Goal: Transaction & Acquisition: Register for event/course

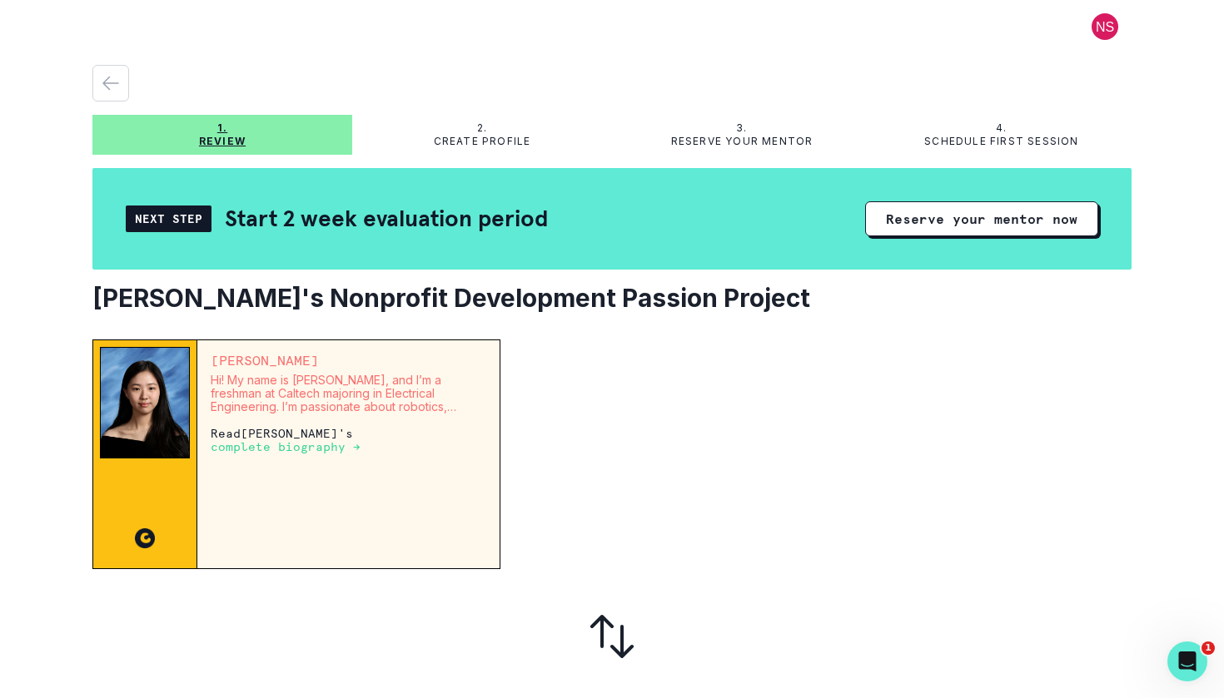
click at [360, 440] on p "complete biography →" at bounding box center [286, 446] width 150 height 13
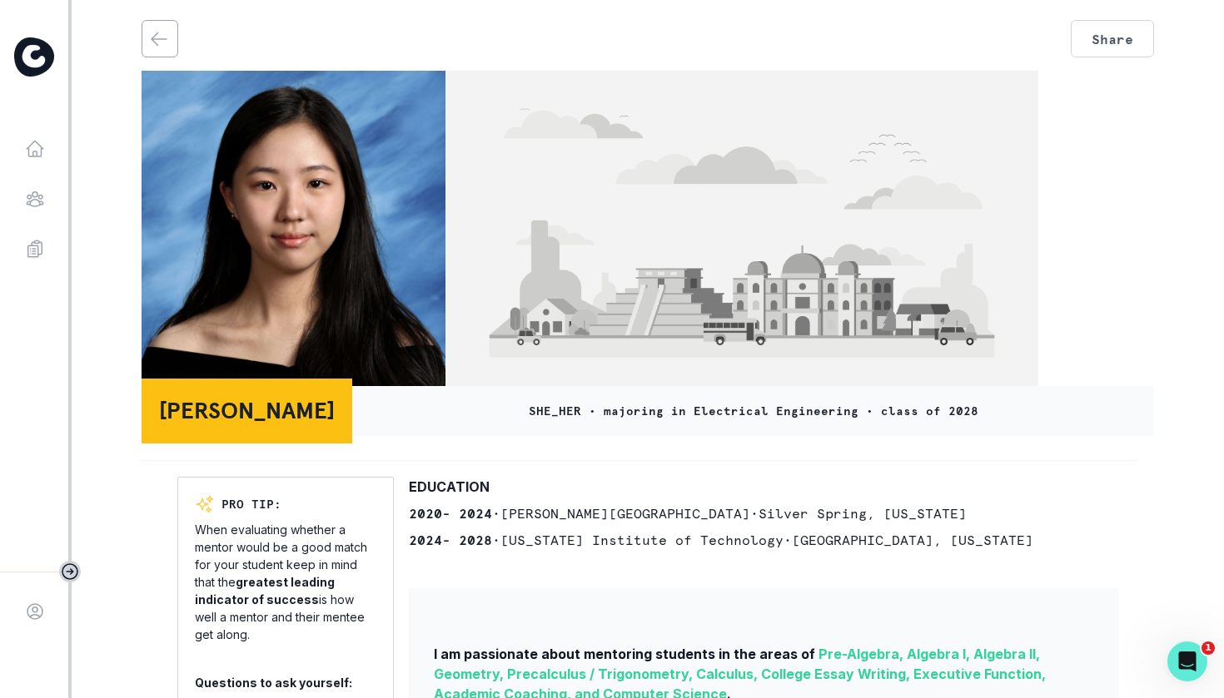
click at [921, 216] on img at bounding box center [741, 233] width 593 height 324
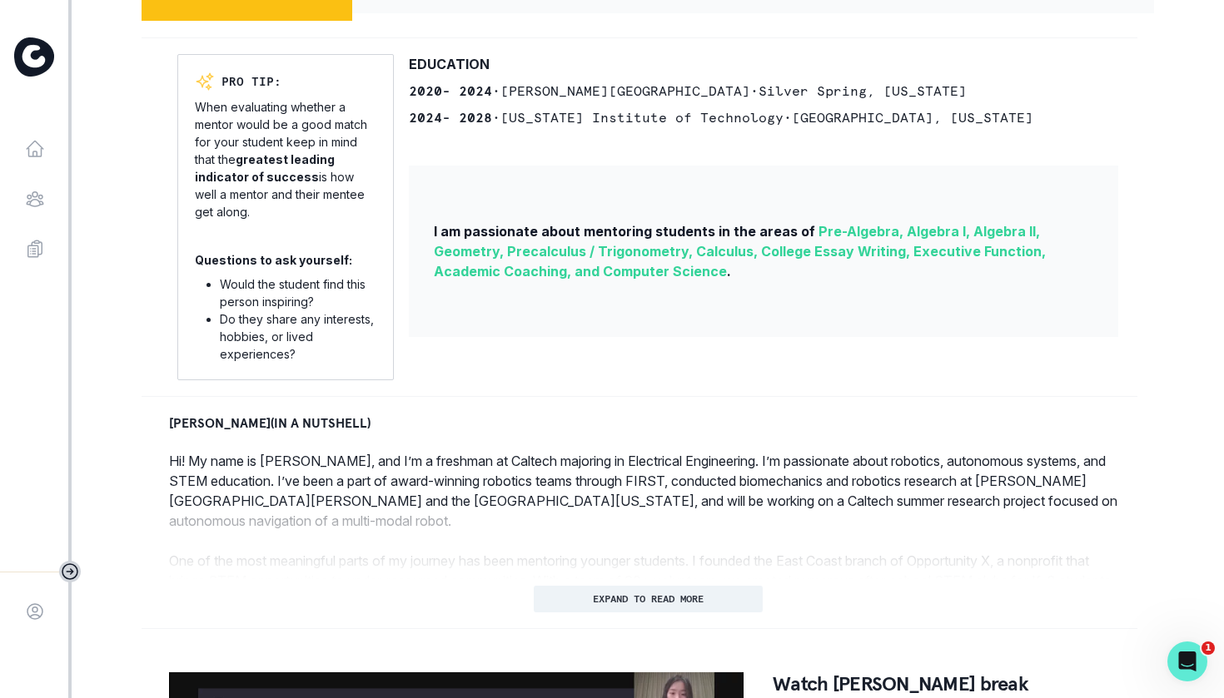
scroll to position [595, 0]
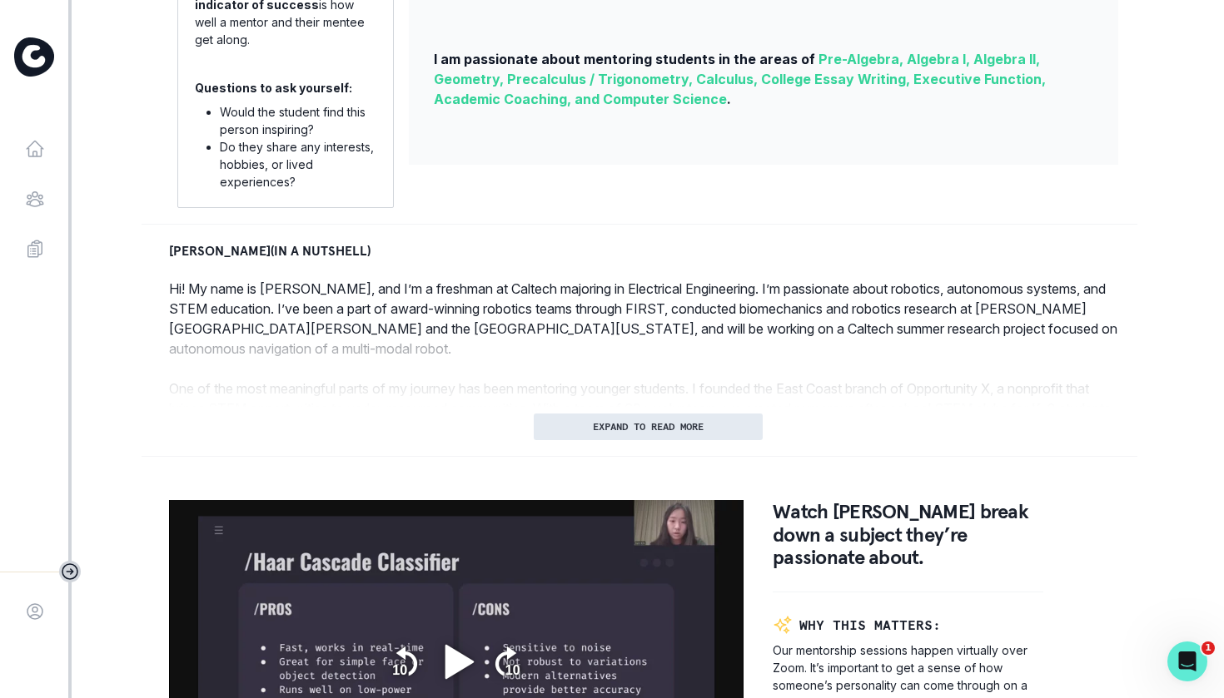
click at [693, 433] on button "EXPAND TO READ MORE" at bounding box center [648, 427] width 229 height 27
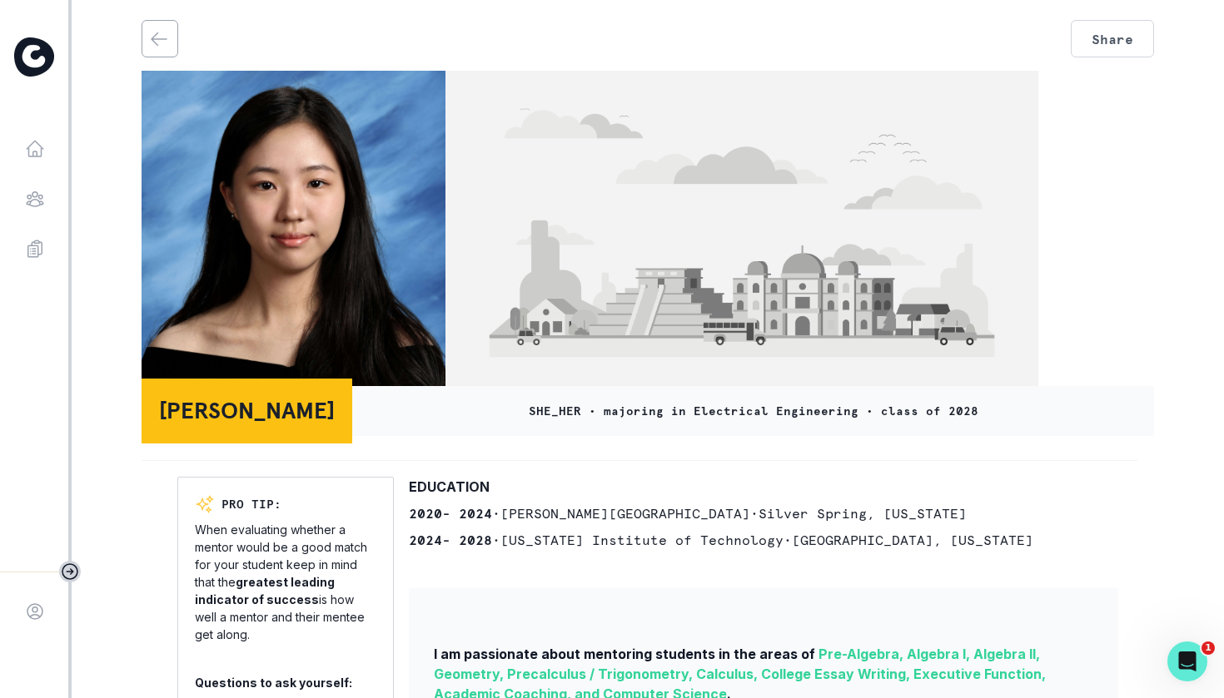
scroll to position [0, 0]
click at [168, 27] on button "back" at bounding box center [158, 39] width 33 height 36
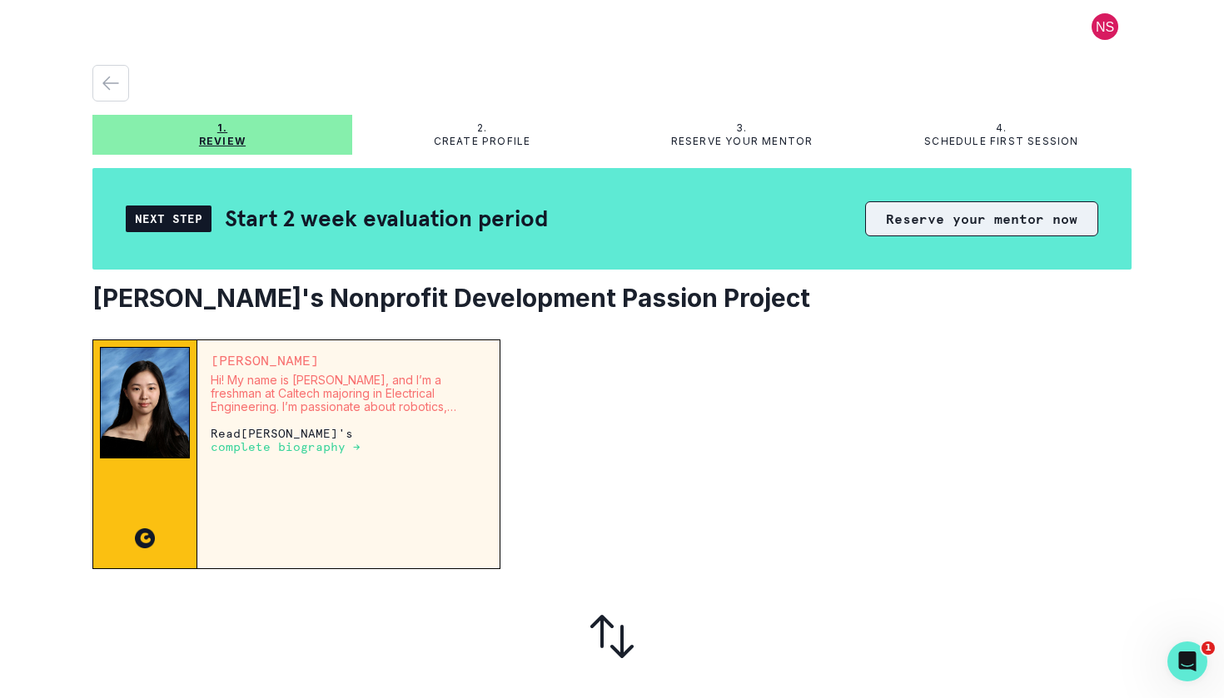
click at [975, 222] on button "Reserve your mentor now" at bounding box center [981, 218] width 233 height 35
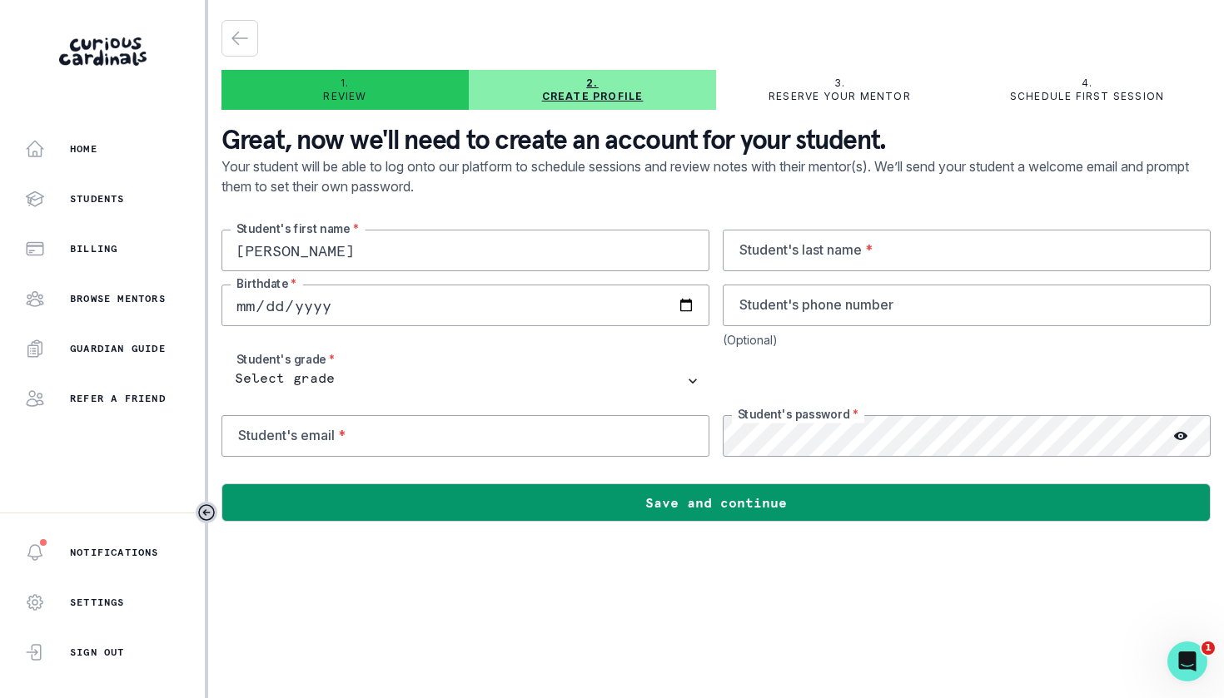
type input "[PERSON_NAME]"
type input "[EMAIL_ADDRESS][DOMAIN_NAME]"
click at [1175, 433] on icon at bounding box center [1180, 436] width 13 height 13
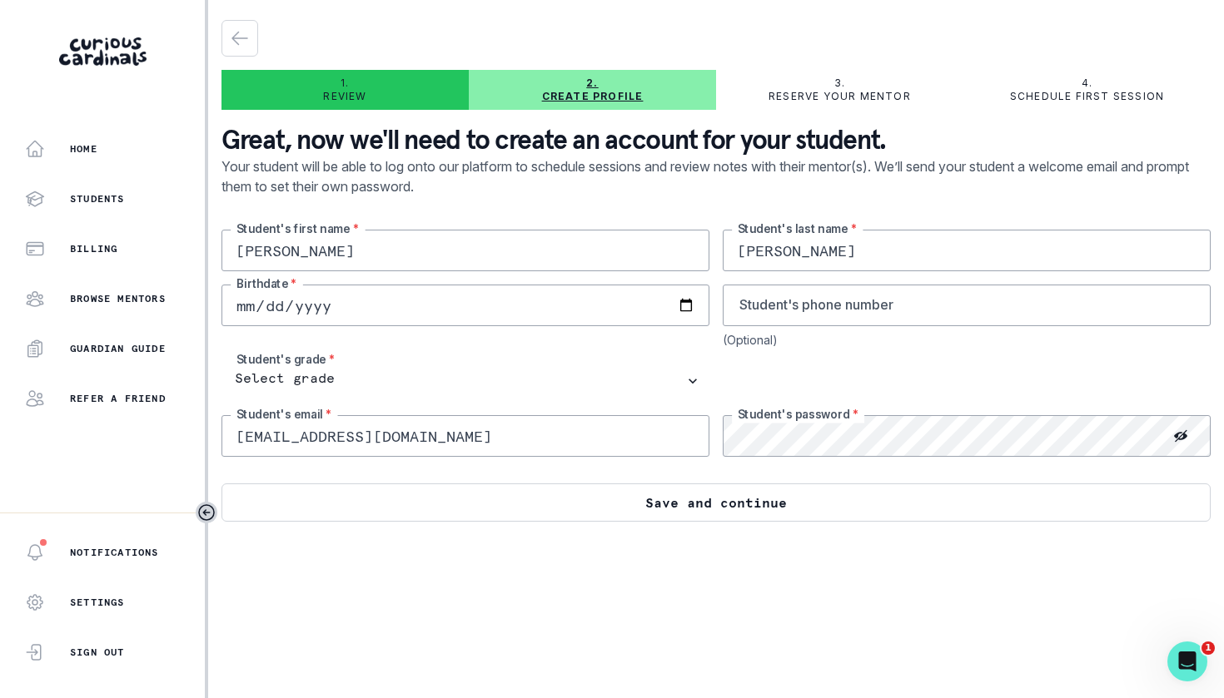
click at [867, 491] on button "Save and continue" at bounding box center [715, 503] width 989 height 38
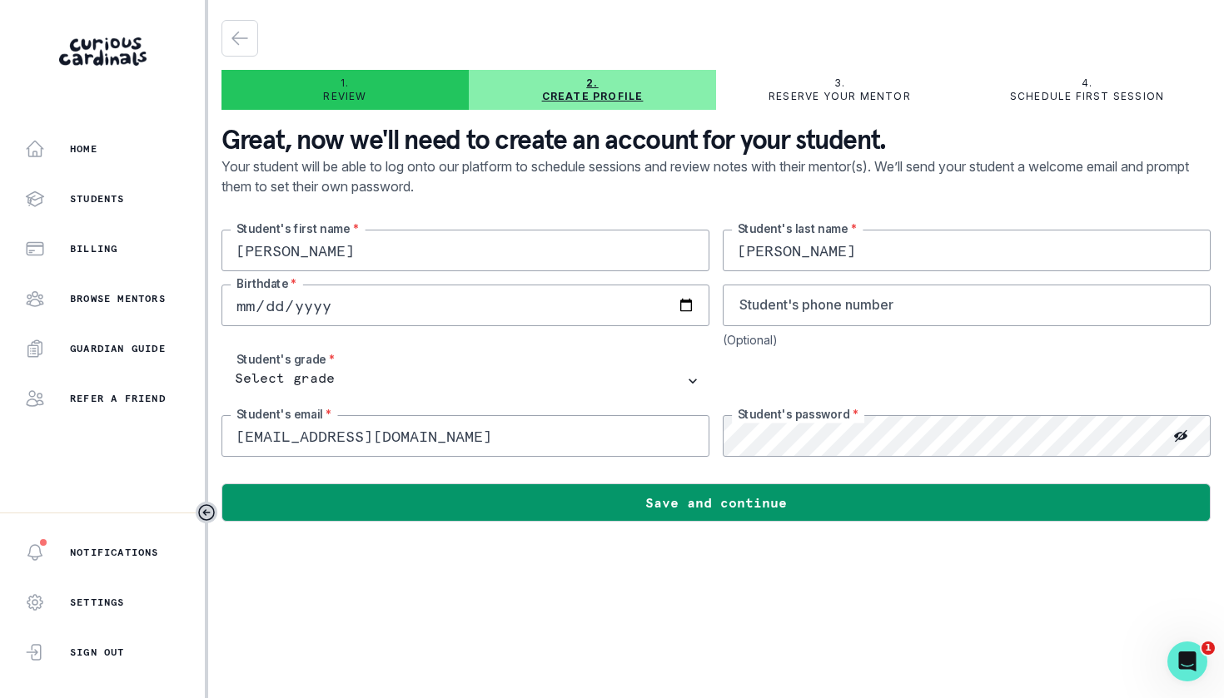
type input "[DATE]"
click at [508, 581] on main "1. Review 2. Create profile 3. Reserve your mentor 4. Schedule first session Gr…" at bounding box center [716, 349] width 1016 height 698
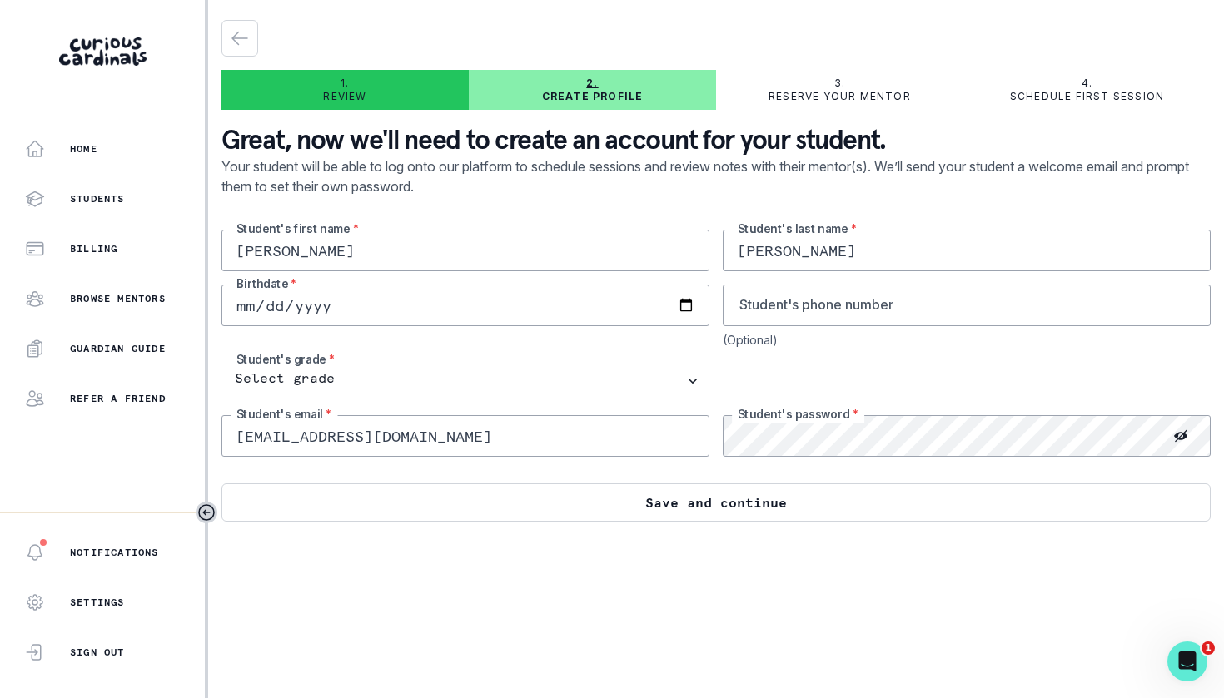
click at [545, 501] on button "Save and continue" at bounding box center [715, 503] width 989 height 38
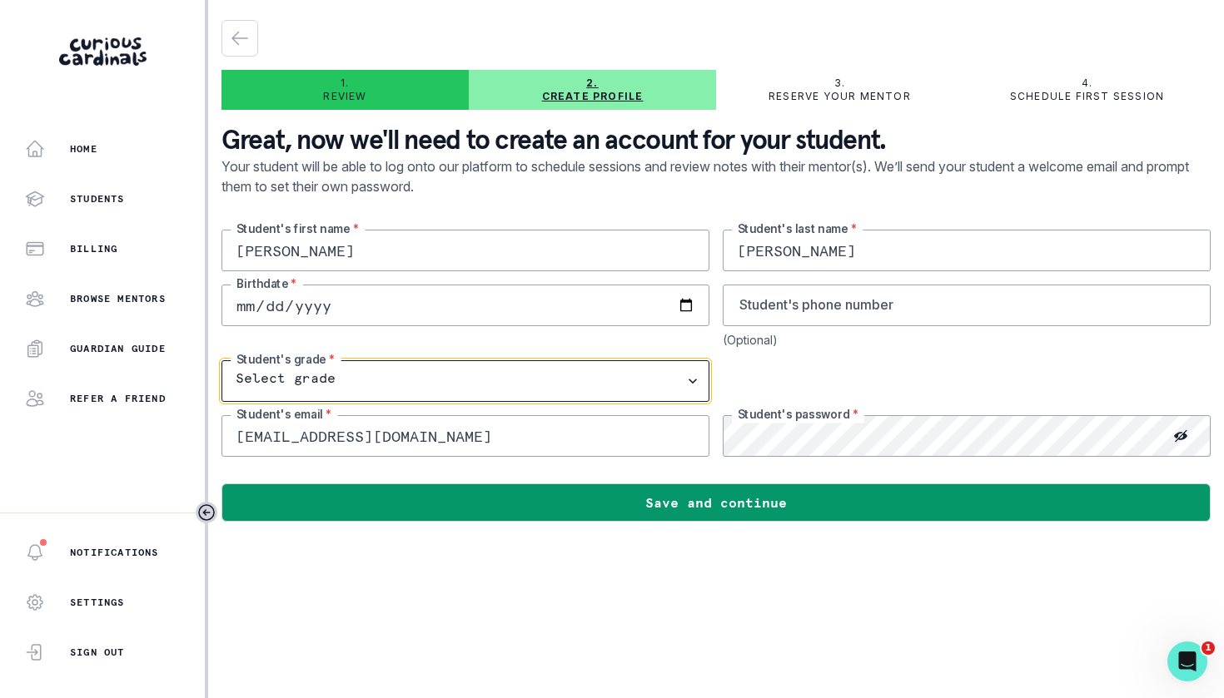
select select "10th Grade"
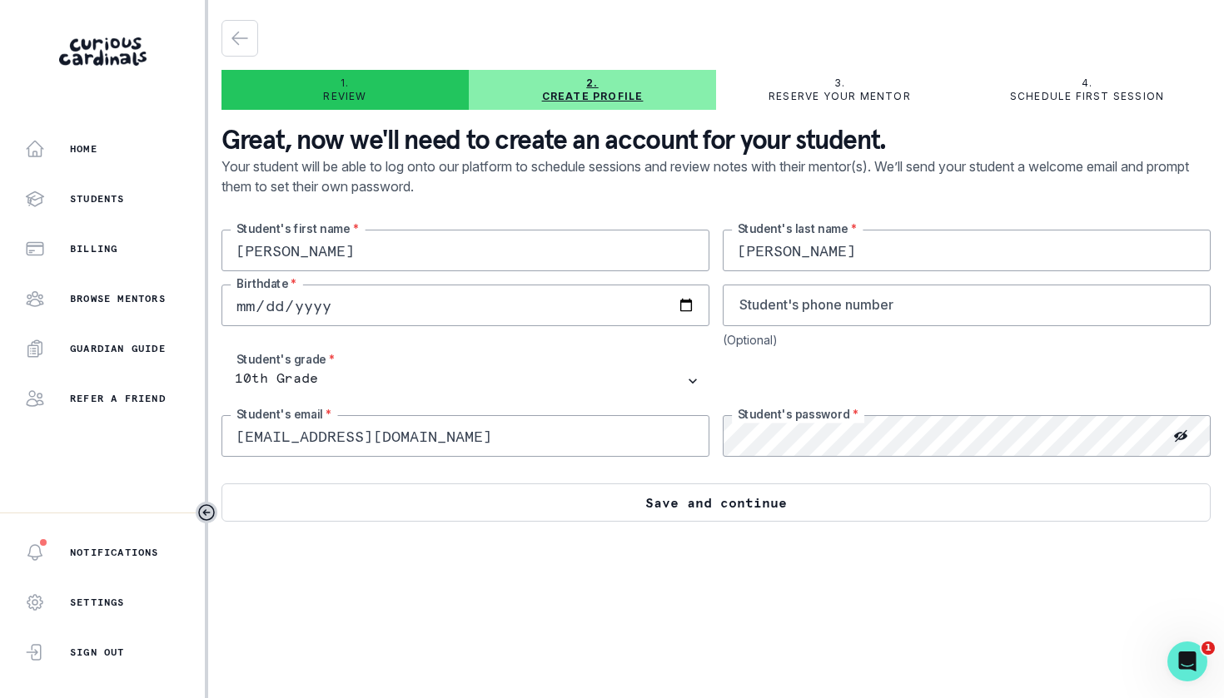
click at [548, 498] on button "Save and continue" at bounding box center [715, 503] width 989 height 38
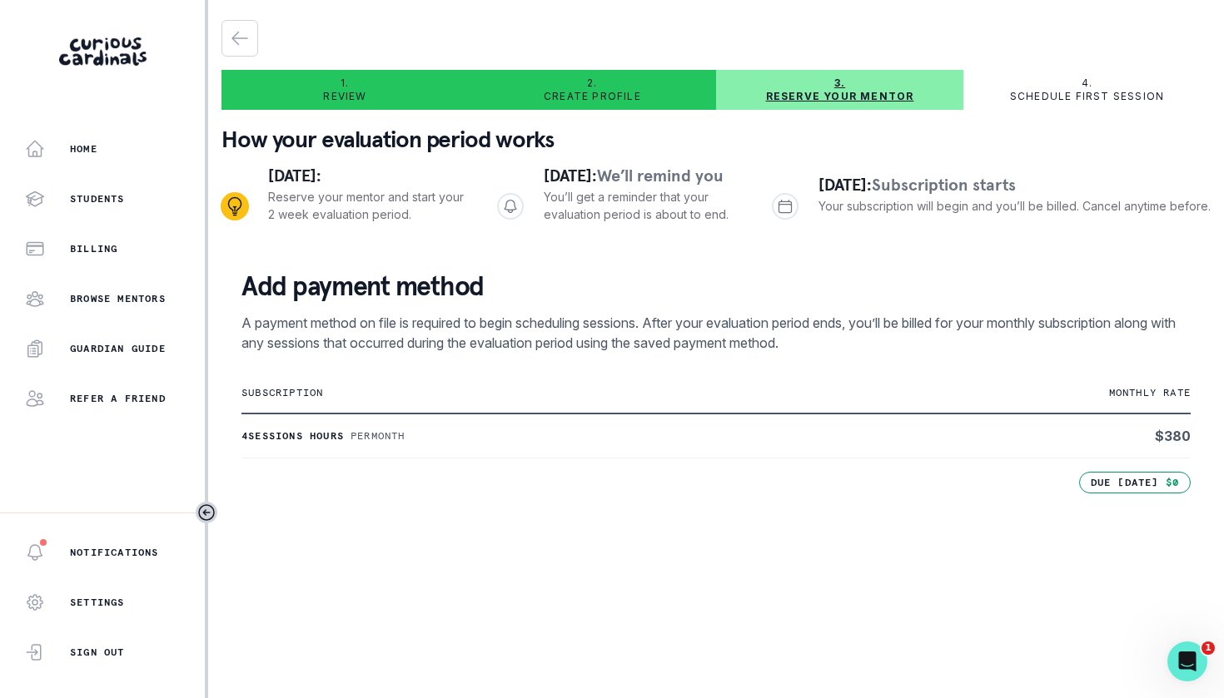
scroll to position [205, 0]
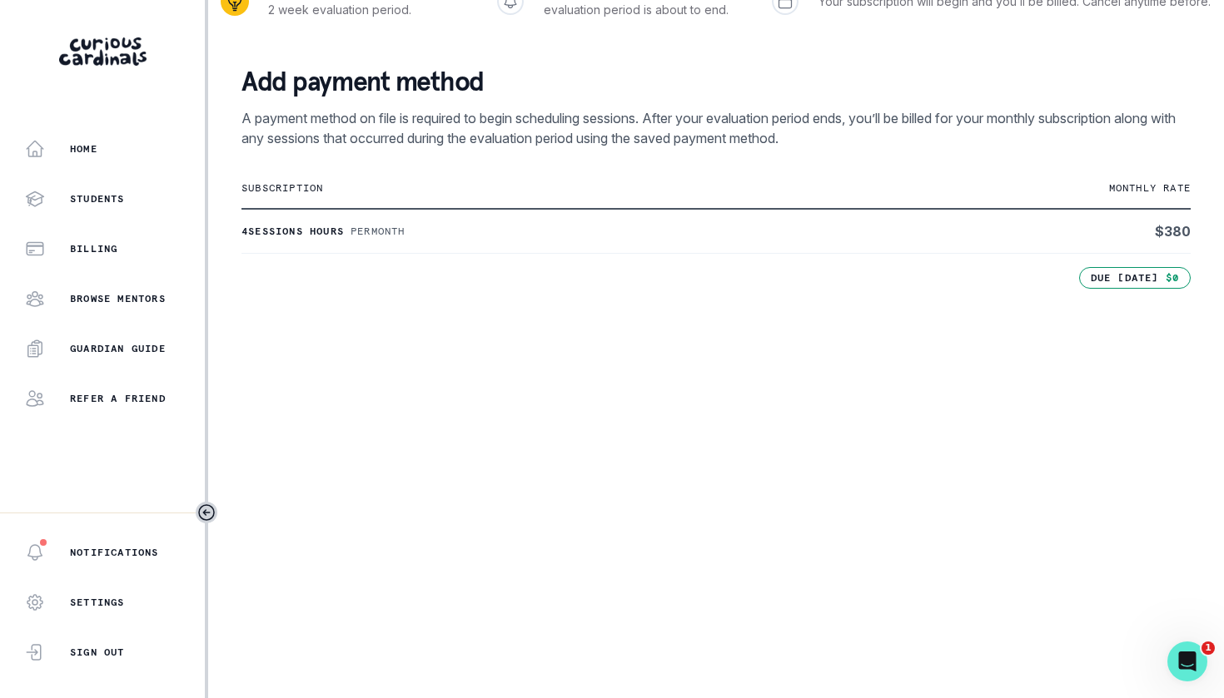
click at [954, 254] on td "$ 380" at bounding box center [1032, 231] width 316 height 45
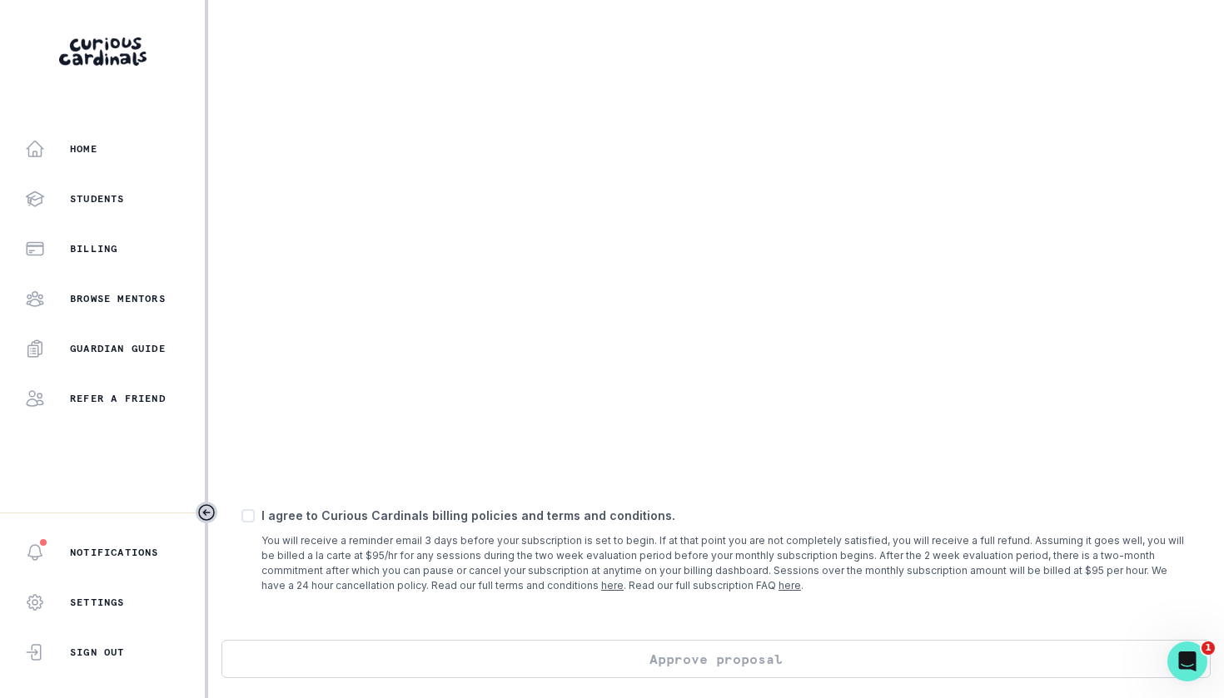
scroll to position [524, 0]
click at [249, 517] on span at bounding box center [247, 515] width 13 height 13
click at [241, 516] on input "checkbox" at bounding box center [241, 515] width 1 height 1
checkbox input "true"
click at [544, 656] on button "Approve proposal" at bounding box center [715, 659] width 989 height 38
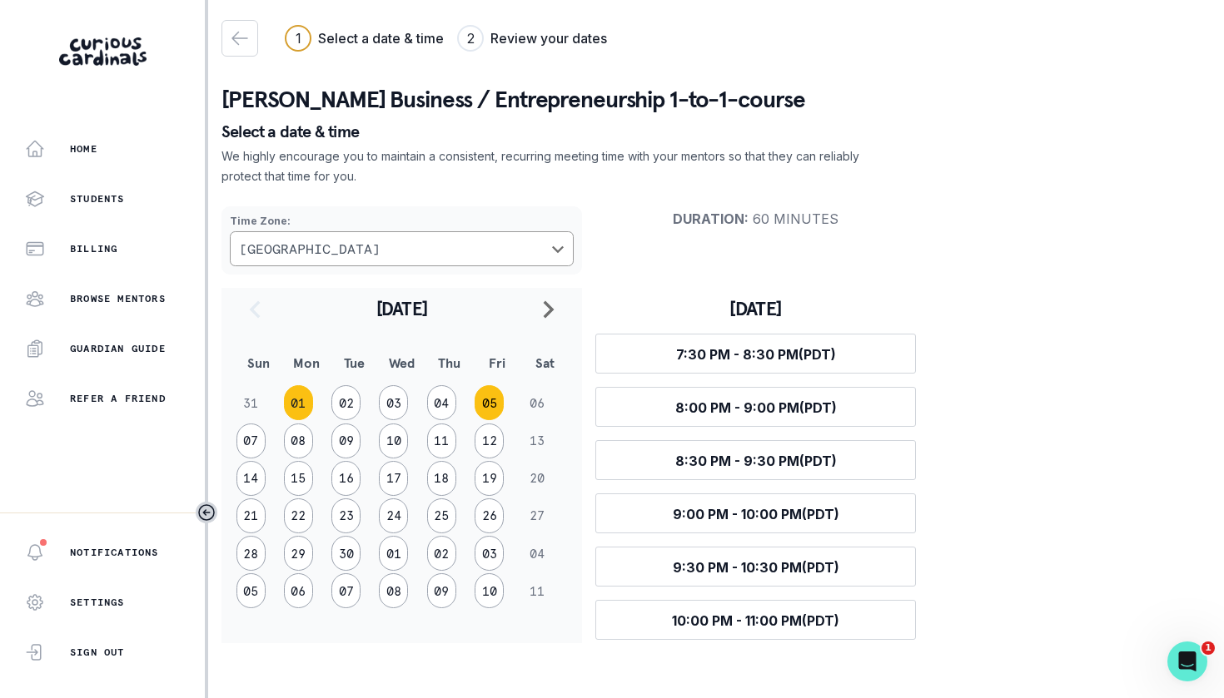
click at [490, 403] on button "05" at bounding box center [488, 402] width 29 height 35
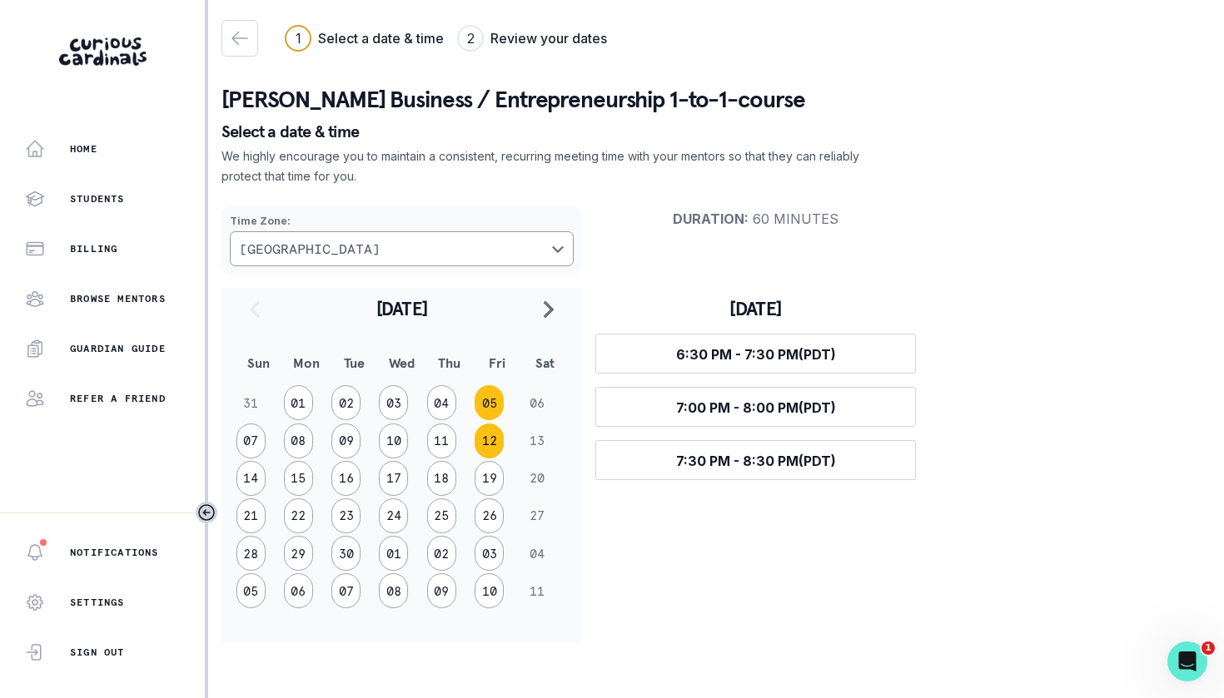
click at [483, 438] on button "12" at bounding box center [488, 441] width 29 height 35
click at [493, 403] on button "05" at bounding box center [488, 402] width 29 height 35
click at [294, 396] on button "01" at bounding box center [298, 402] width 29 height 35
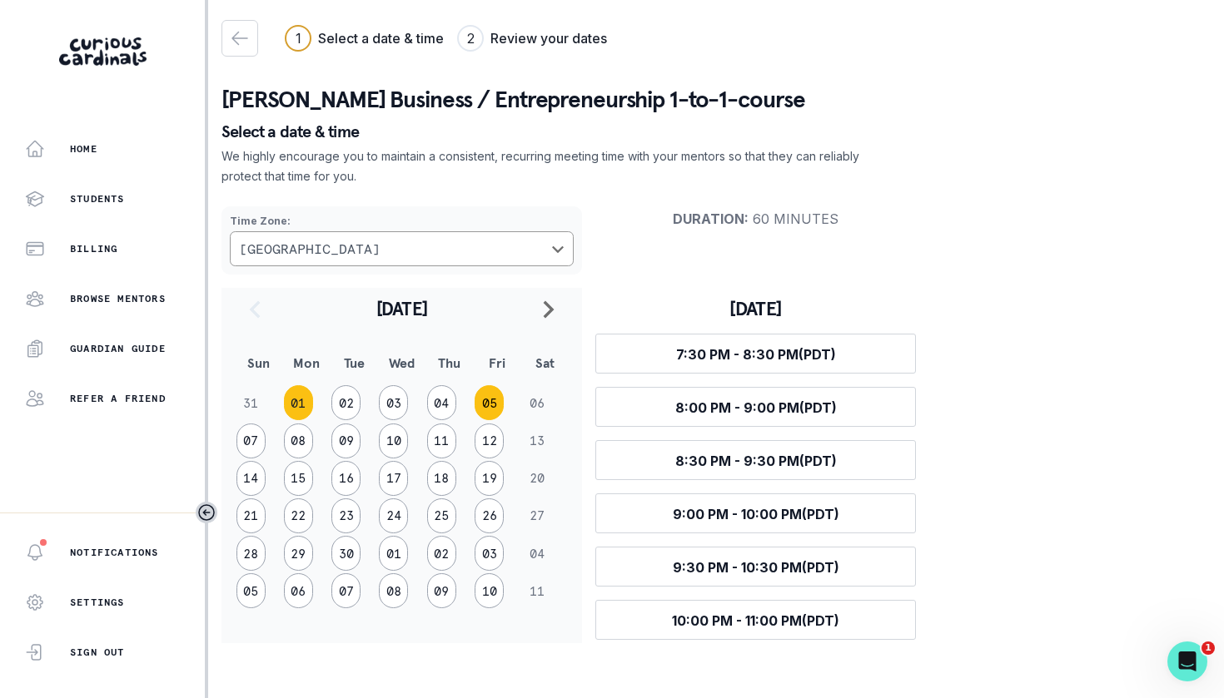
click at [488, 395] on button "05" at bounding box center [488, 402] width 29 height 35
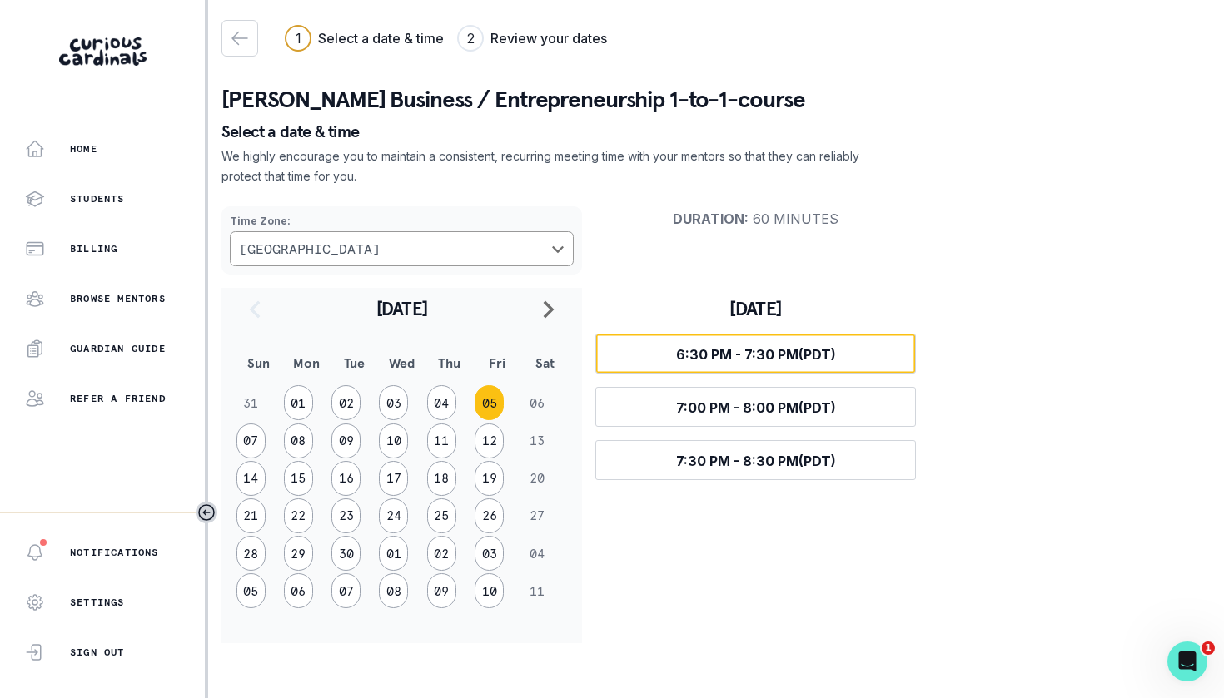
click at [688, 345] on button "Select time 6:30 PM - 7:30 PM (PDT)" at bounding box center [755, 354] width 320 height 40
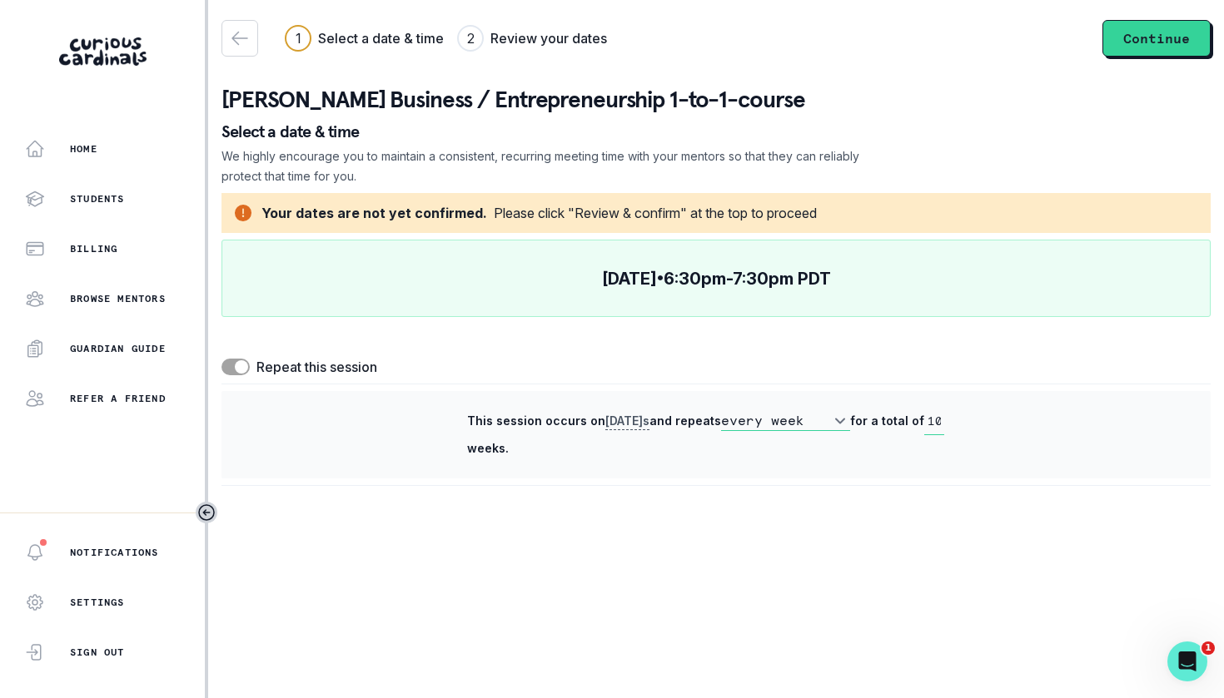
drag, startPoint x: 1134, startPoint y: 39, endPoint x: 706, endPoint y: 275, distance: 488.4
click at [1115, 57] on div "1 Select a date & time 2 Review your dates Continue [PERSON_NAME] Business / En…" at bounding box center [715, 253] width 989 height 466
click at [233, 369] on span at bounding box center [235, 367] width 28 height 17
click at [221, 359] on input "checkbox" at bounding box center [221, 358] width 1 height 1
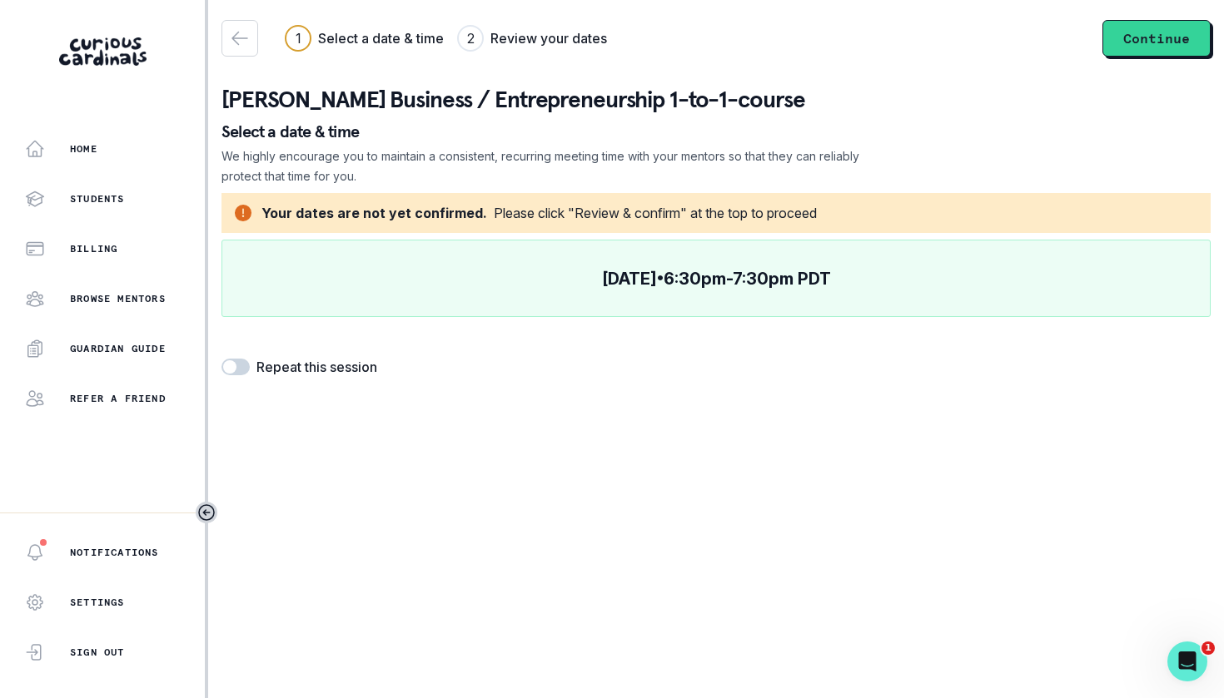
click at [247, 368] on span at bounding box center [235, 367] width 28 height 17
click at [221, 359] on input "checkbox" at bounding box center [221, 358] width 1 height 1
checkbox input "true"
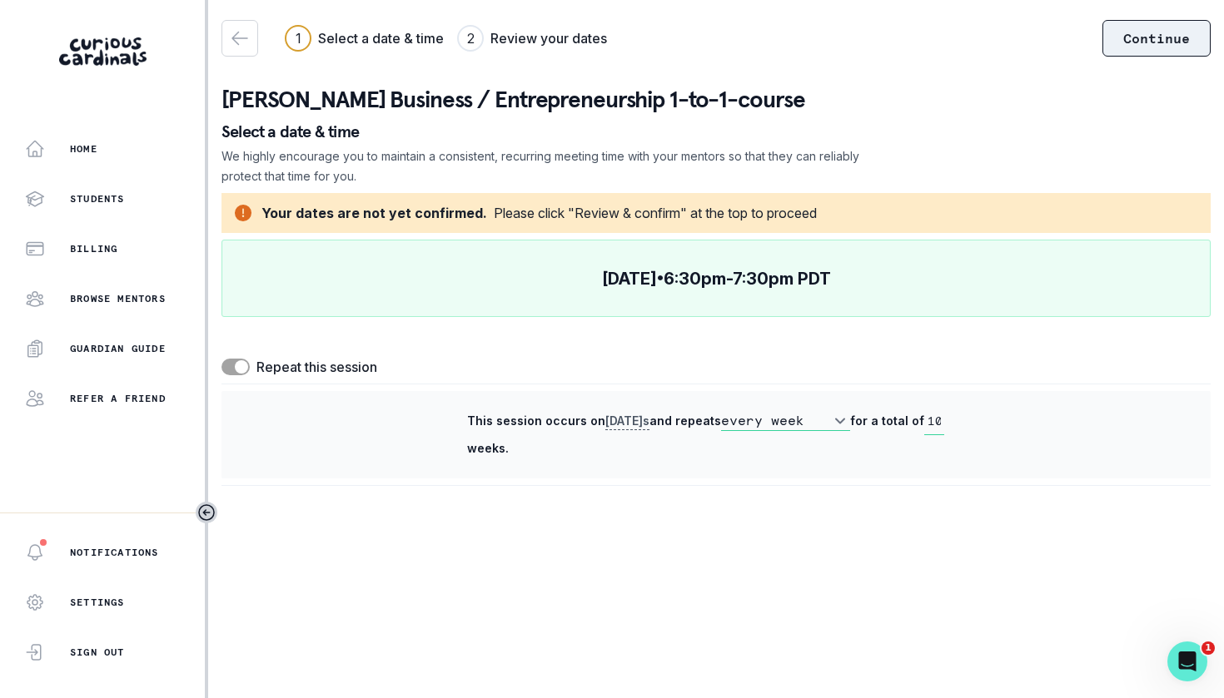
click at [1139, 34] on button "Continue" at bounding box center [1156, 38] width 108 height 37
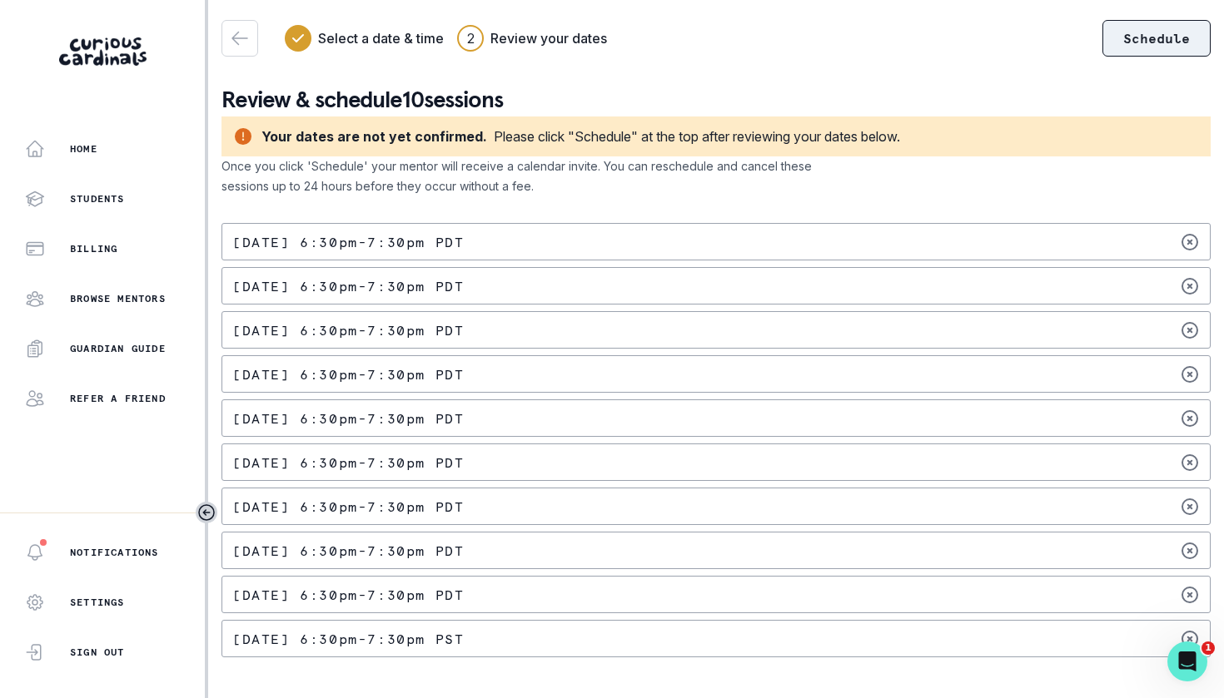
click at [1140, 40] on button "Schedule" at bounding box center [1156, 38] width 108 height 37
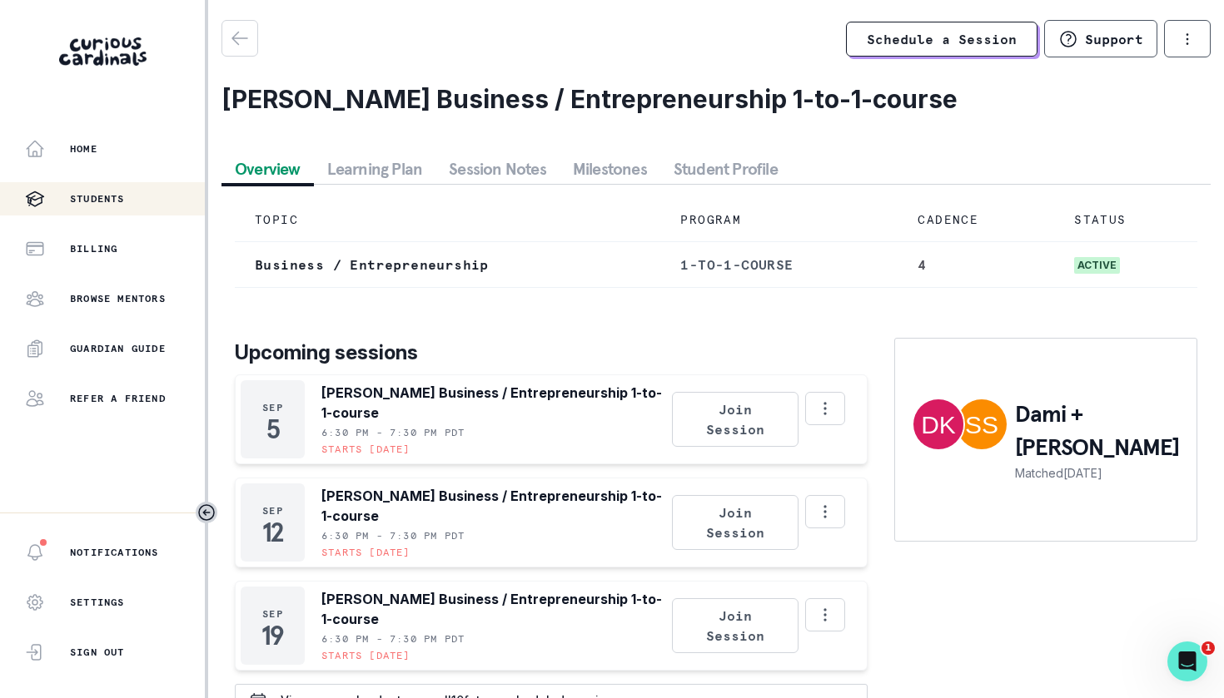
click at [100, 190] on div "Students" at bounding box center [115, 199] width 180 height 20
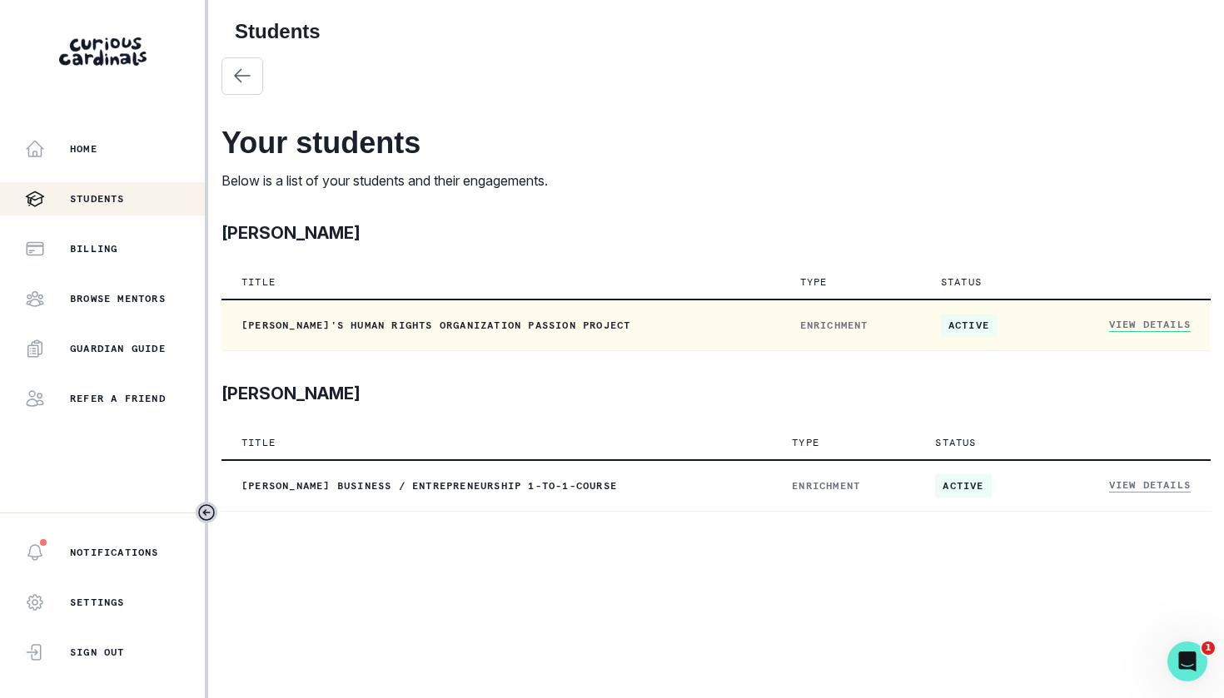
click at [1121, 326] on link "View Details" at bounding box center [1150, 325] width 82 height 14
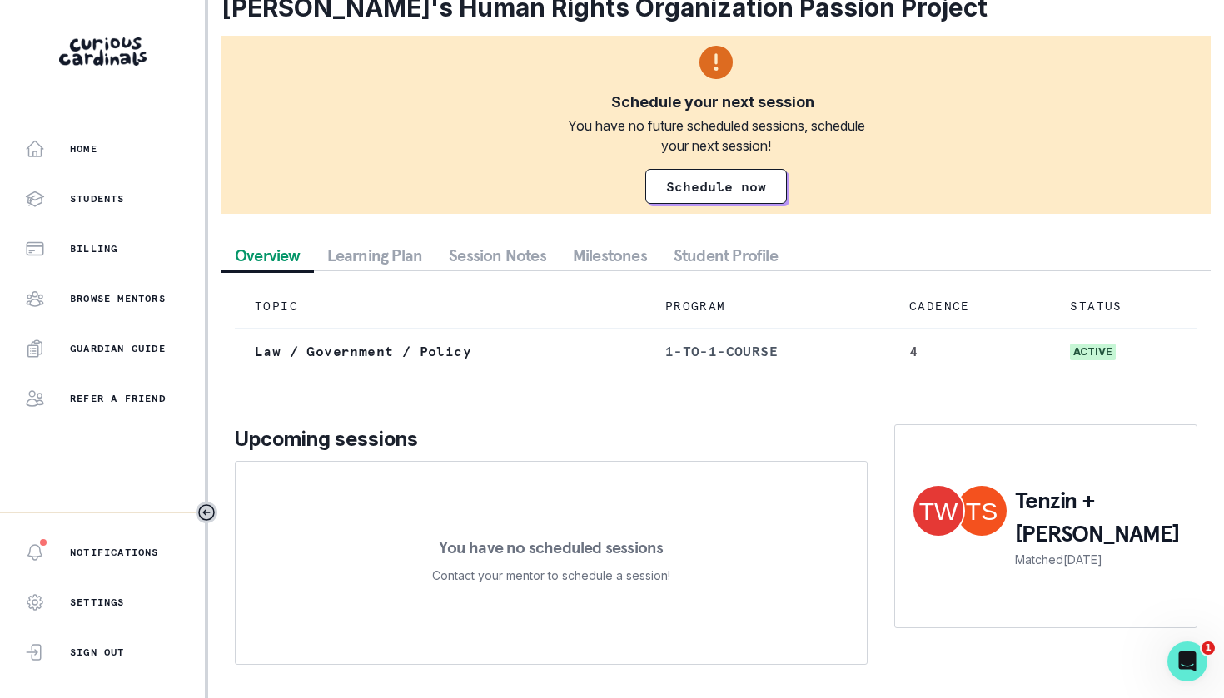
scroll to position [92, 0]
click at [720, 186] on link "Schedule now" at bounding box center [716, 186] width 142 height 35
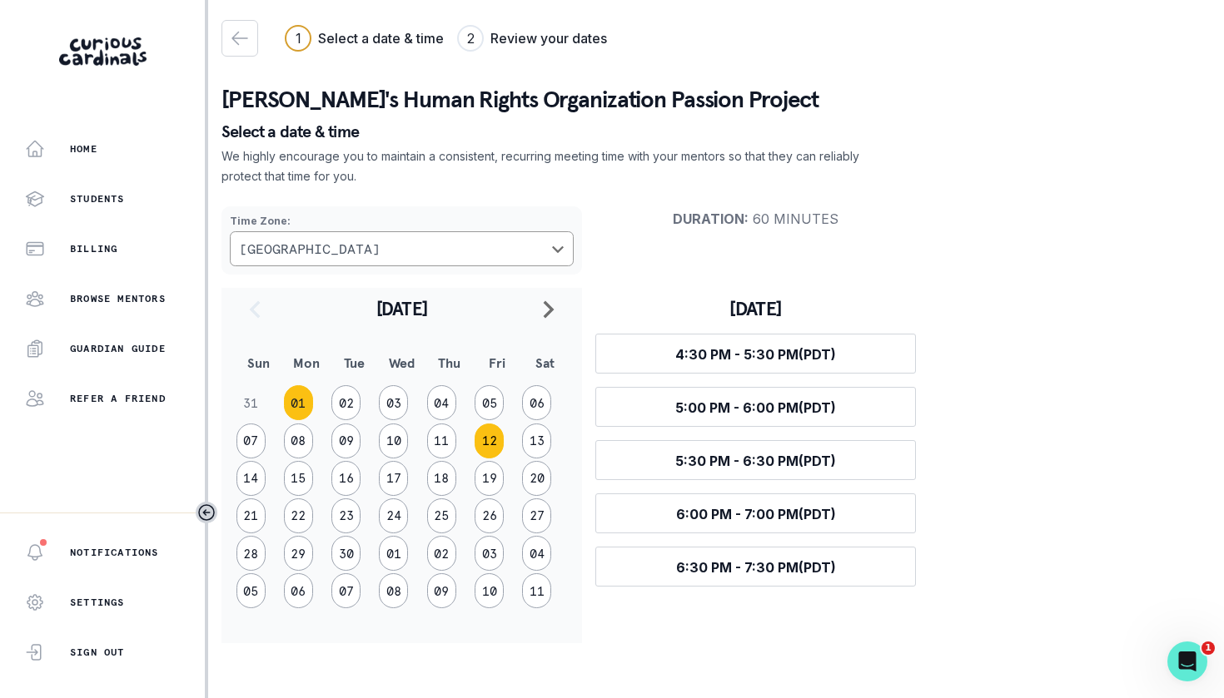
click at [484, 438] on button "12" at bounding box center [488, 441] width 29 height 35
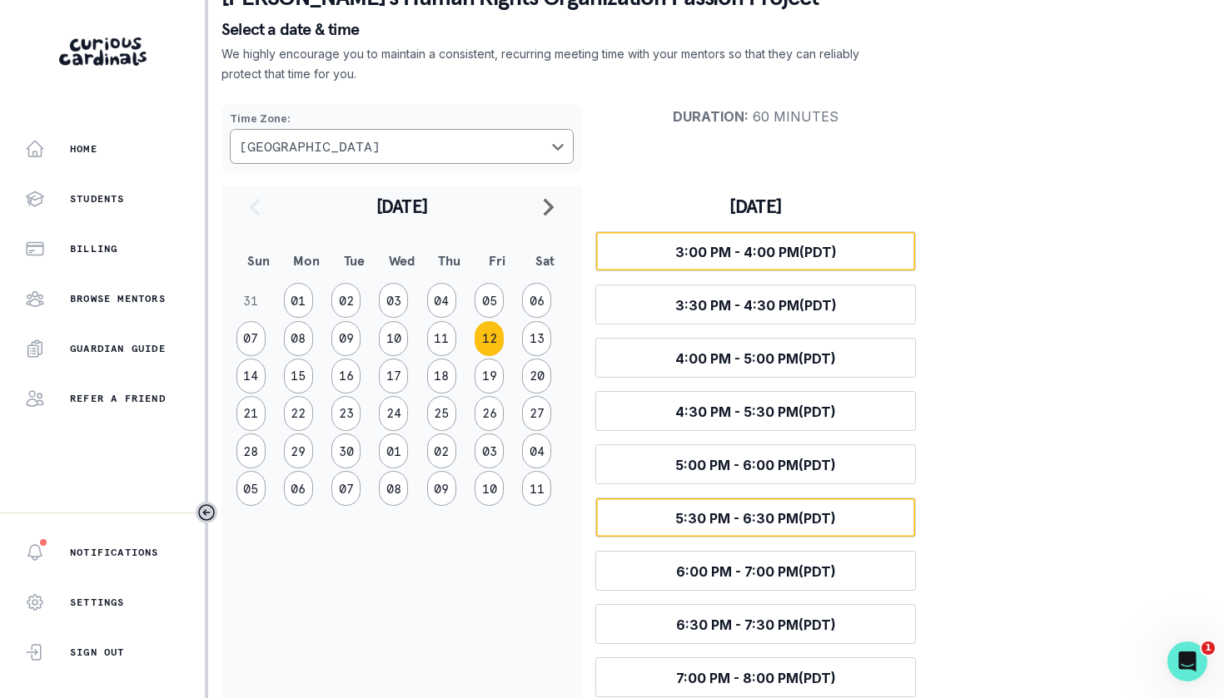
scroll to position [104, 0]
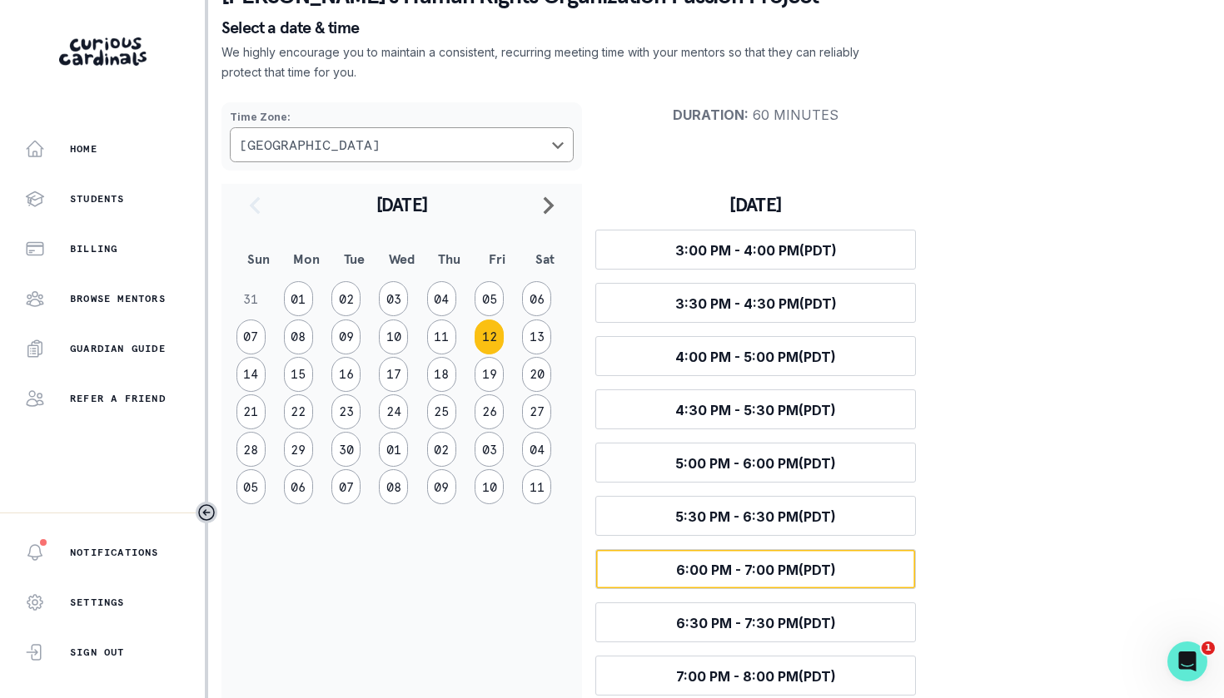
click at [698, 564] on span "6:00 PM - 7:00 PM (PDT)" at bounding box center [756, 570] width 160 height 17
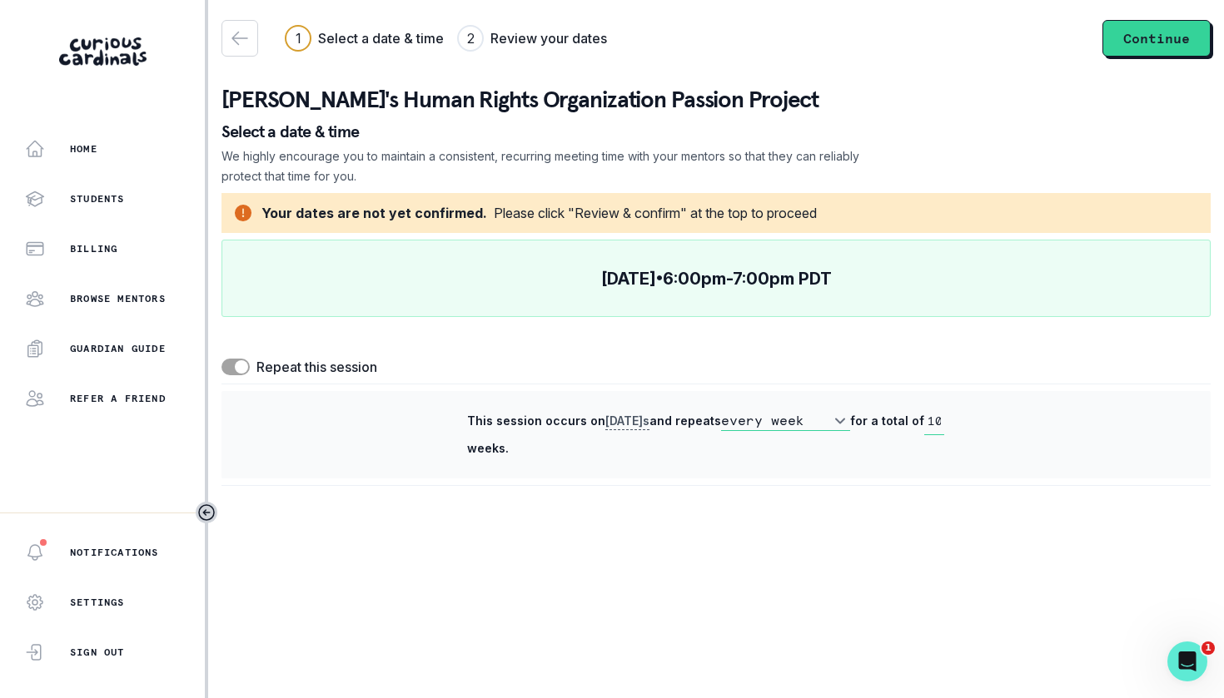
scroll to position [0, 0]
click at [1140, 40] on button "Continue" at bounding box center [1156, 38] width 108 height 37
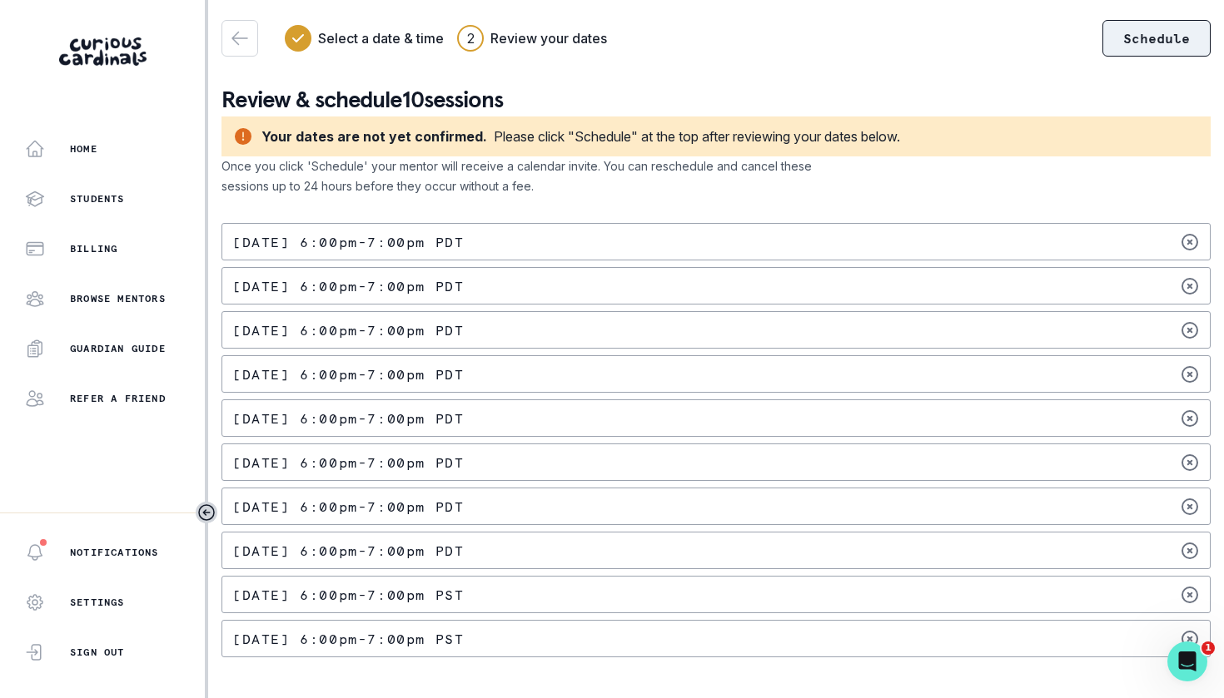
click at [1140, 40] on button "Schedule" at bounding box center [1156, 38] width 108 height 37
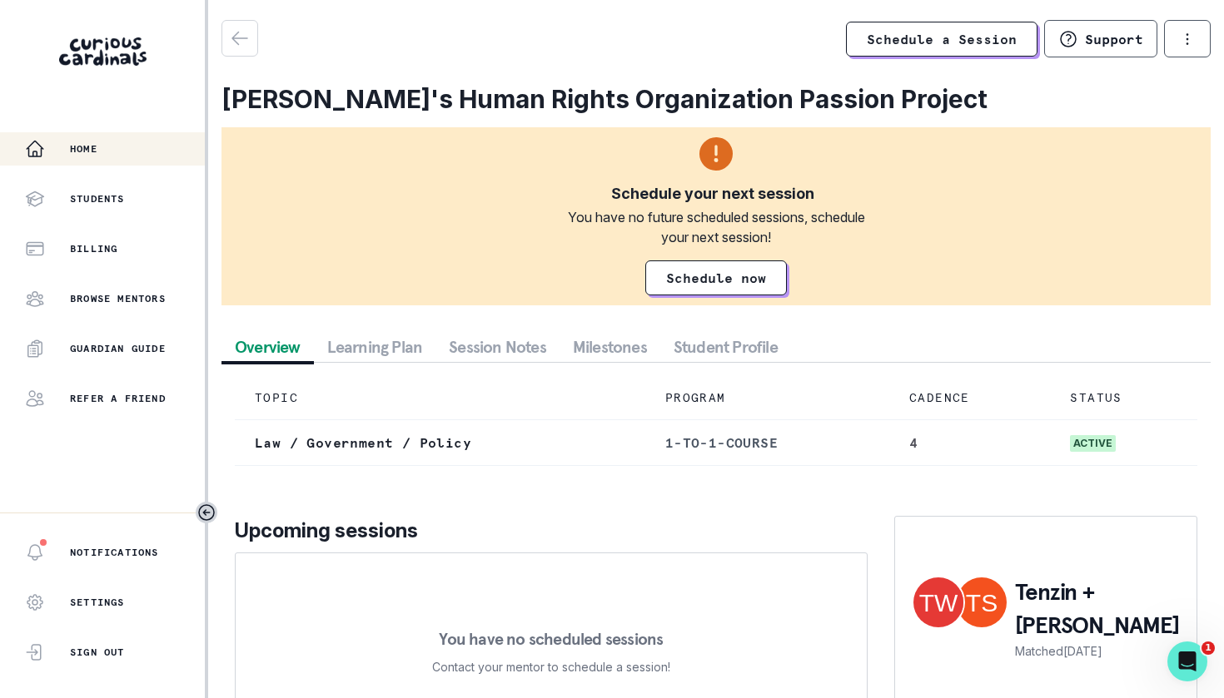
click at [74, 148] on p "Home" at bounding box center [83, 148] width 27 height 13
